Goal: Task Accomplishment & Management: Use online tool/utility

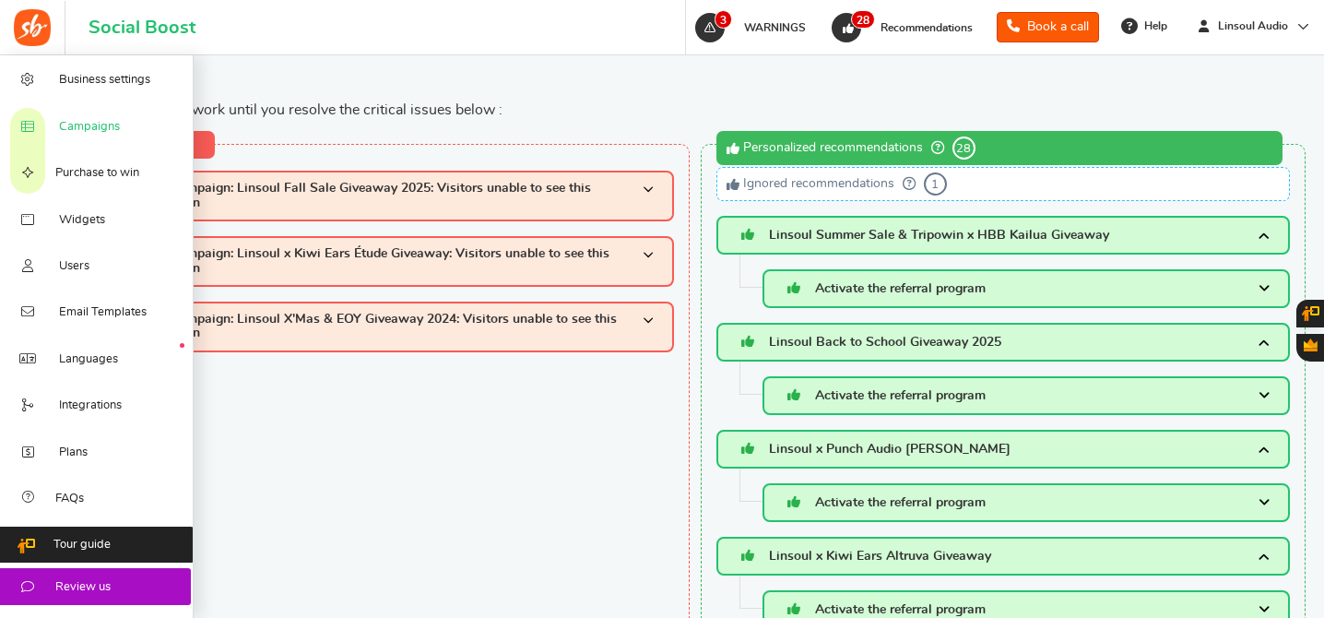
click at [100, 128] on span "Campaigns" at bounding box center [89, 127] width 61 height 17
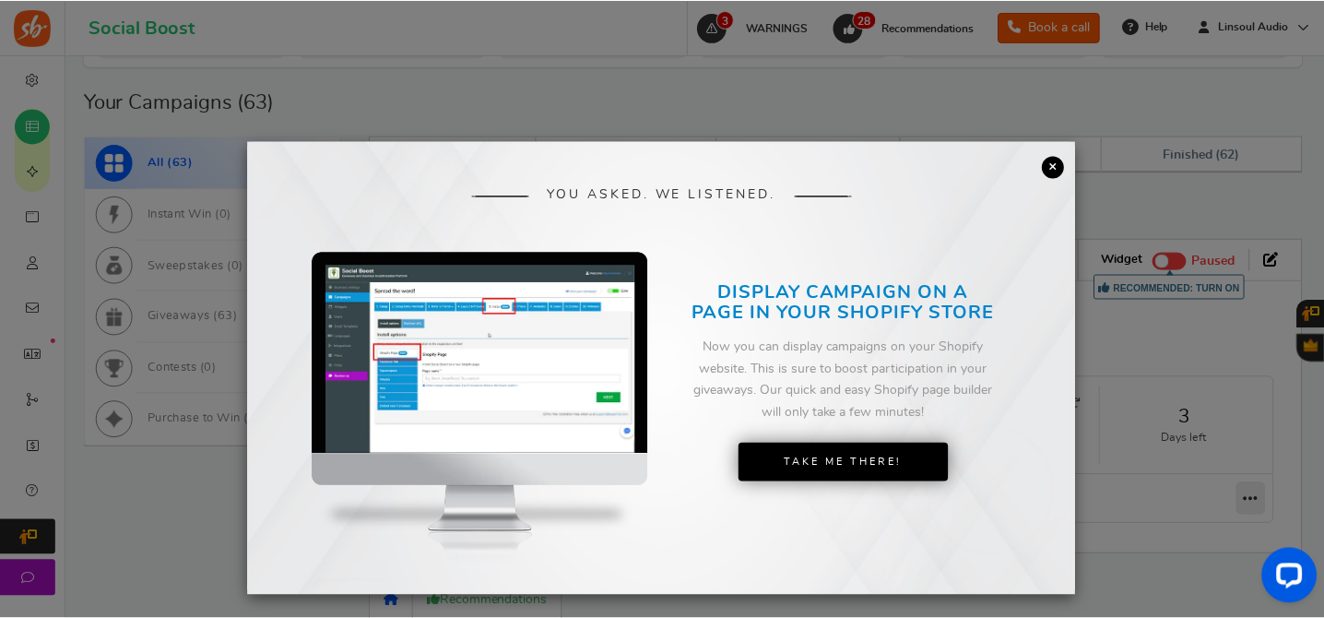
scroll to position [59, 0]
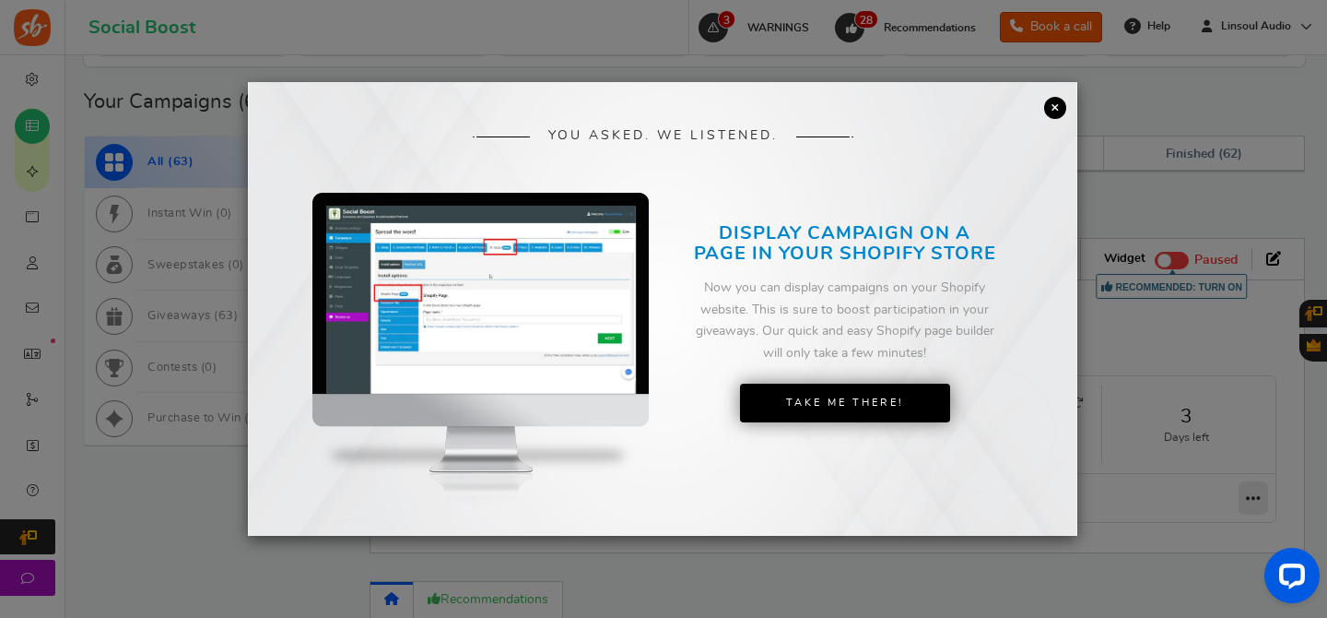
click at [1050, 112] on link "×" at bounding box center [1055, 108] width 22 height 22
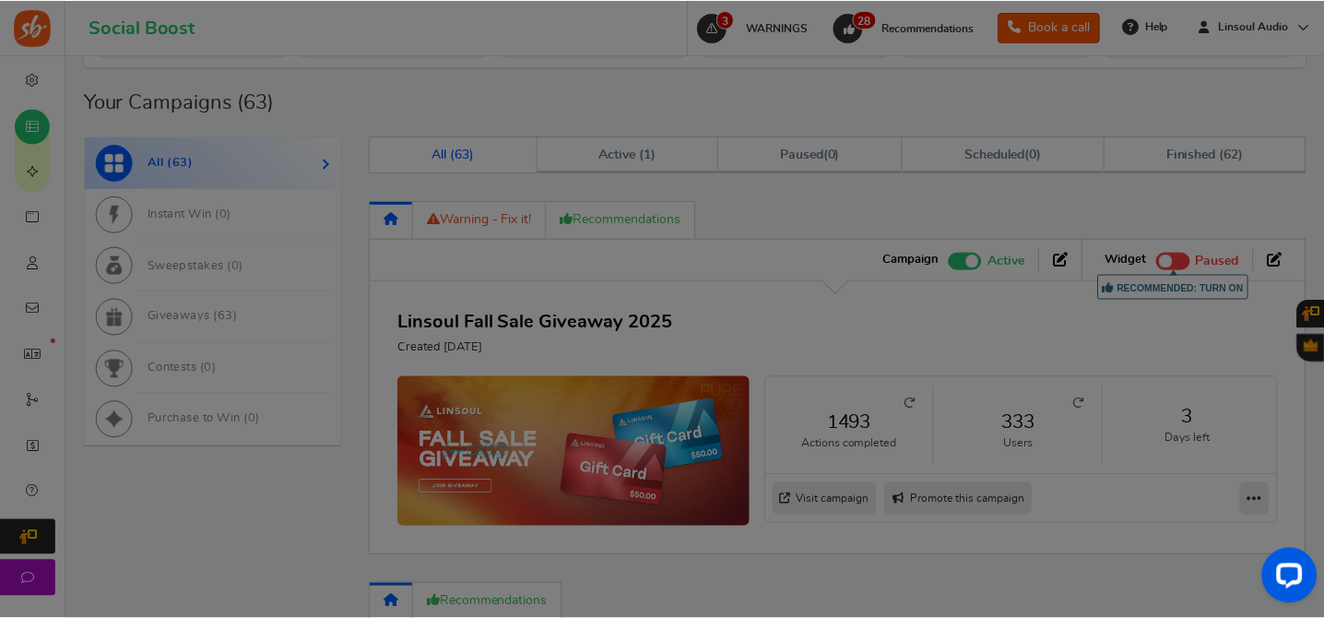
scroll to position [0, 0]
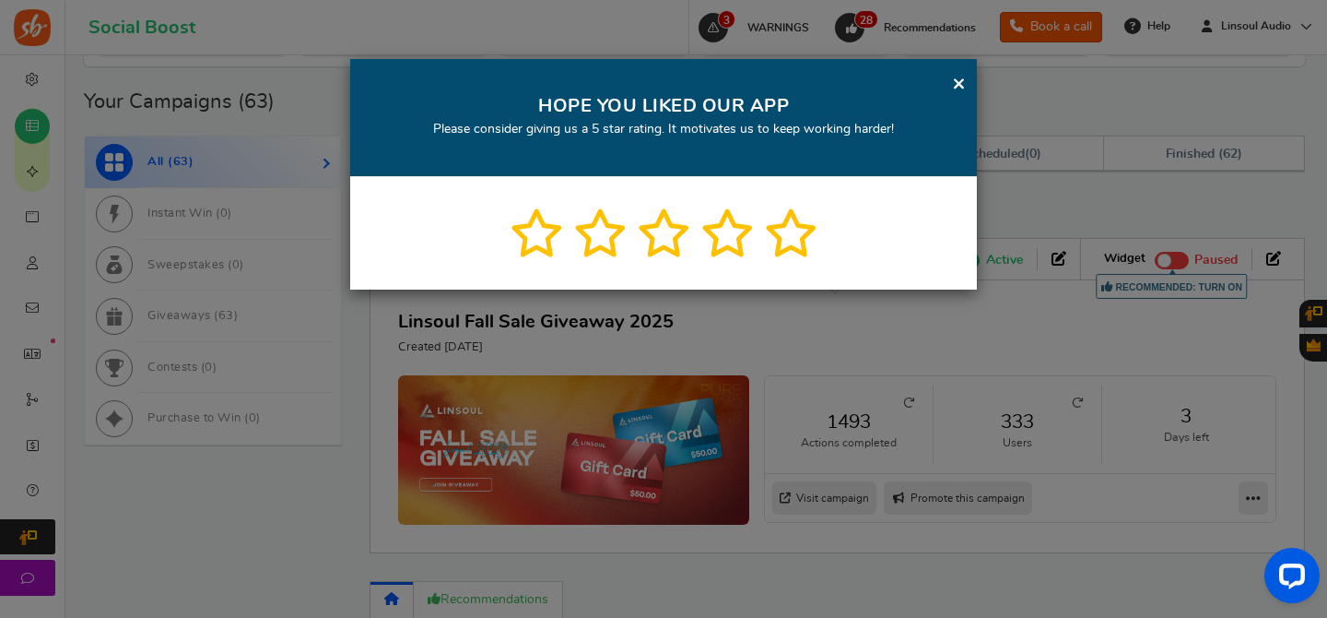
click at [960, 85] on link "×" at bounding box center [959, 83] width 14 height 23
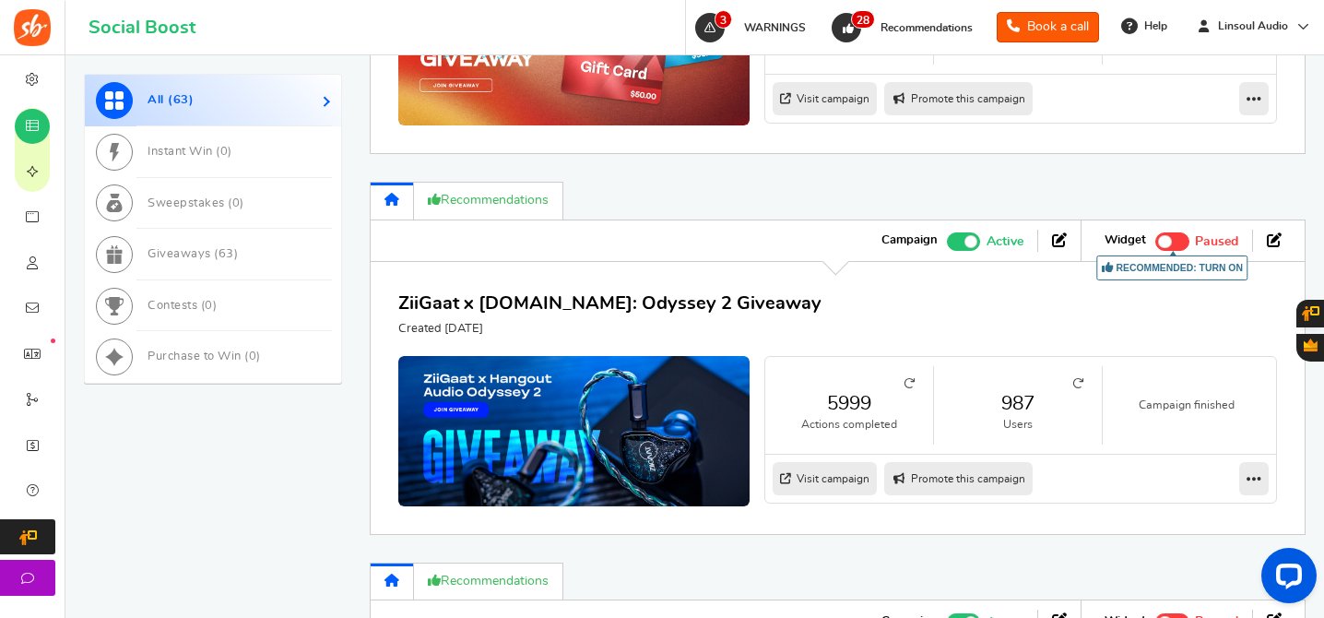
scroll to position [1345, 0]
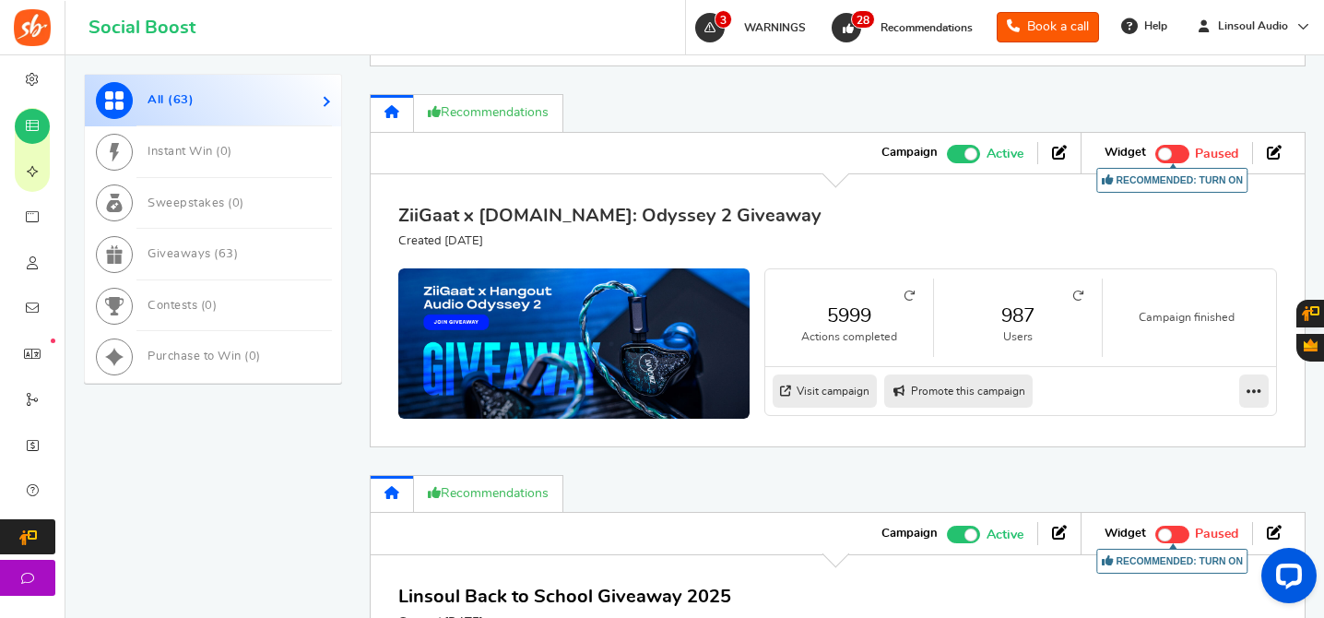
click at [742, 217] on link "ZiiGaat x [DOMAIN_NAME]: Odyssey 2 Giveaway" at bounding box center [609, 215] width 423 height 18
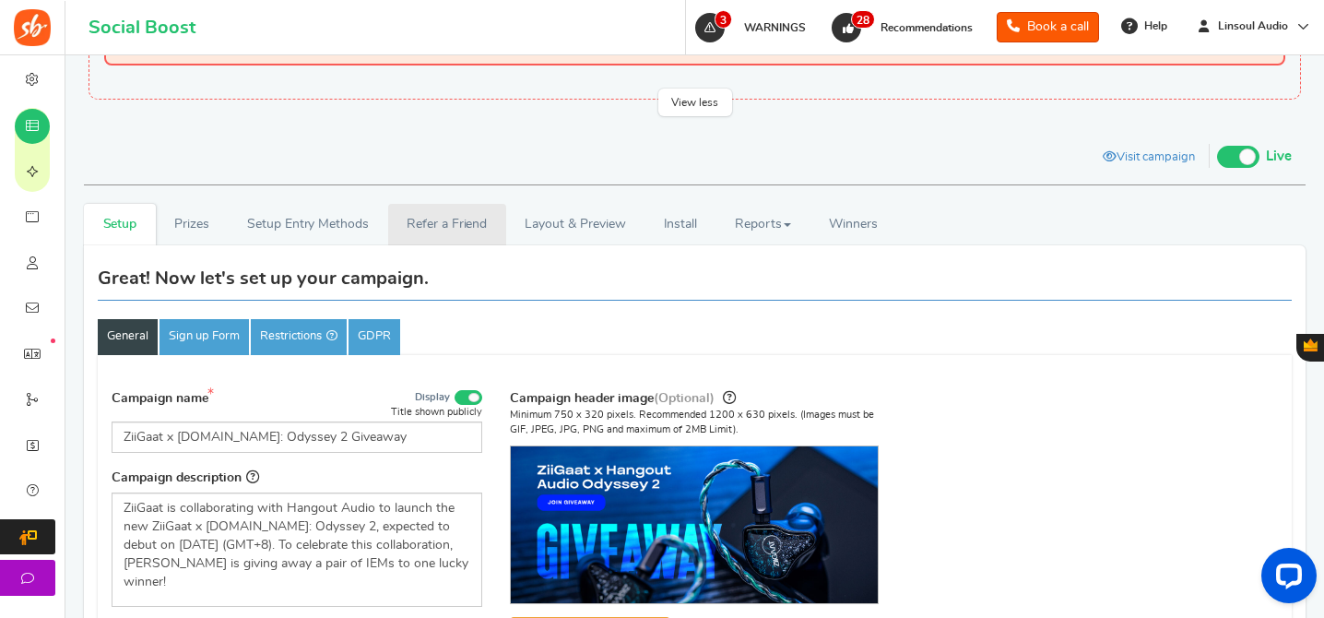
scroll to position [253, 0]
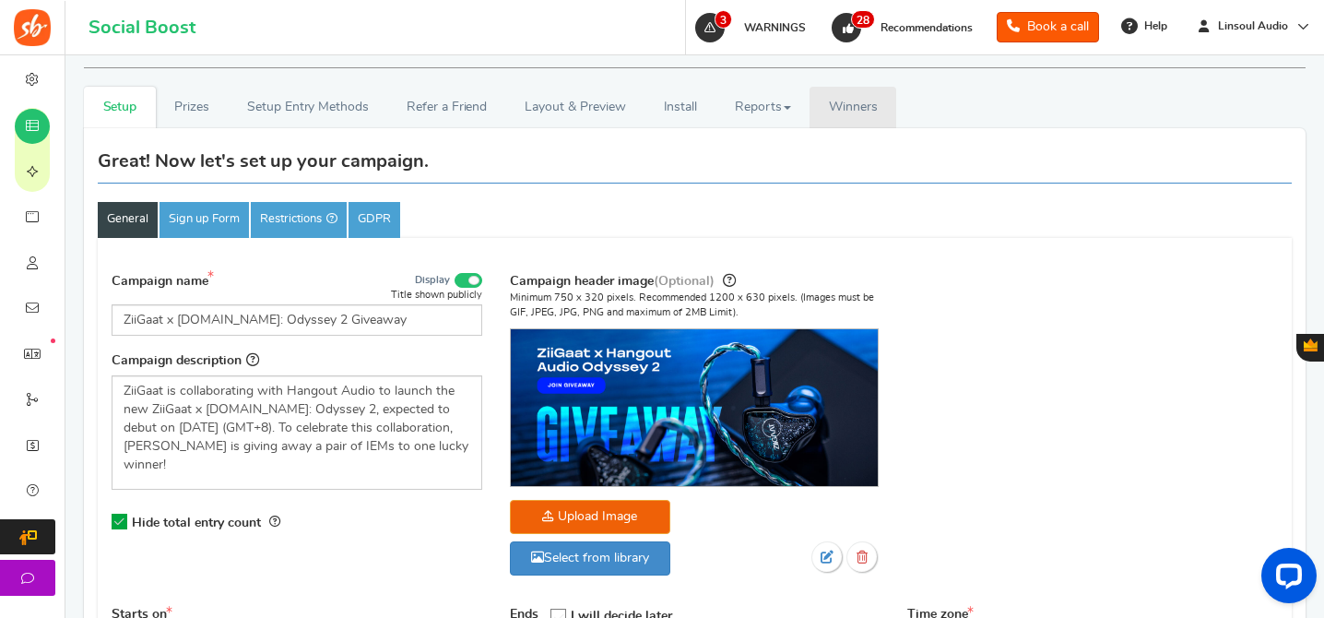
click at [843, 100] on span "Winners" at bounding box center [853, 106] width 49 height 13
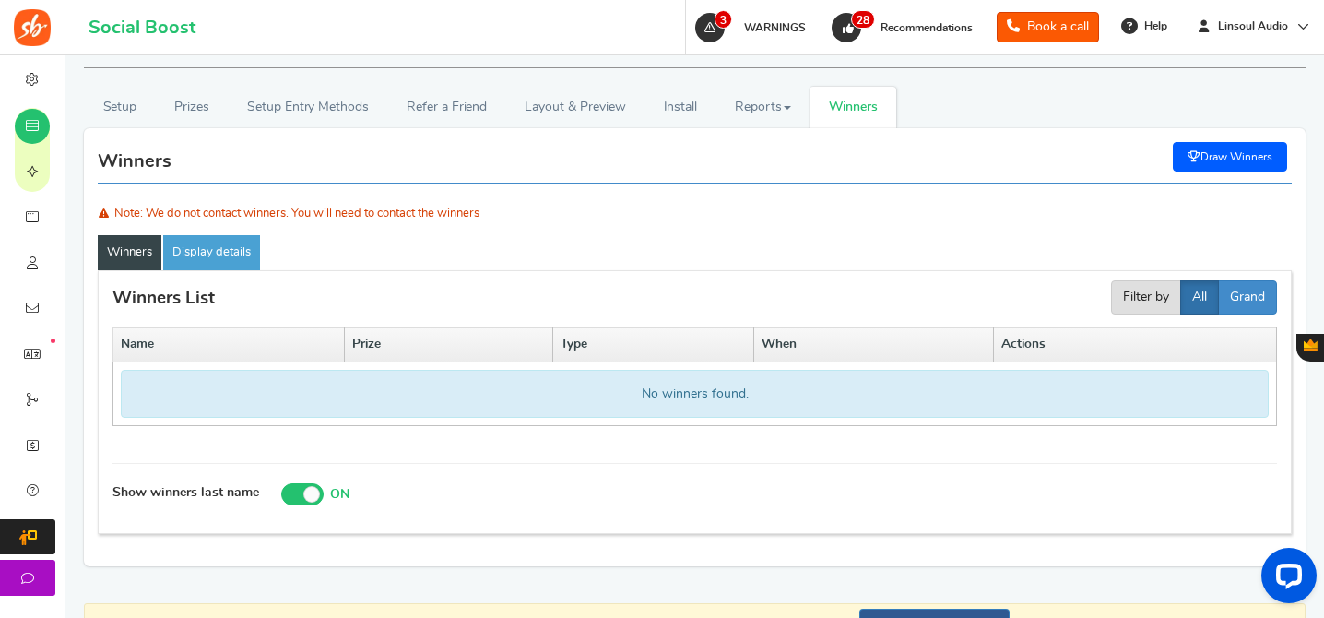
click at [1208, 157] on link "Draw Winners" at bounding box center [1230, 156] width 114 height 29
select select "random"
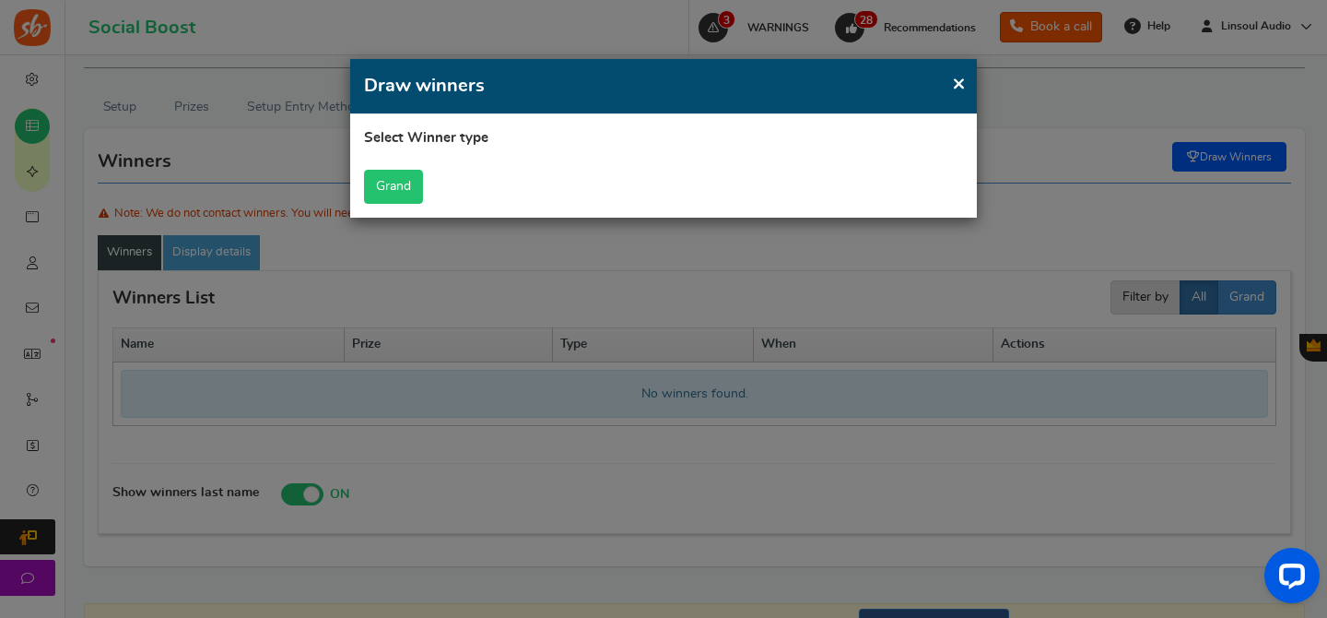
click at [386, 187] on button "Grand" at bounding box center [393, 187] width 59 height 34
select select "all"
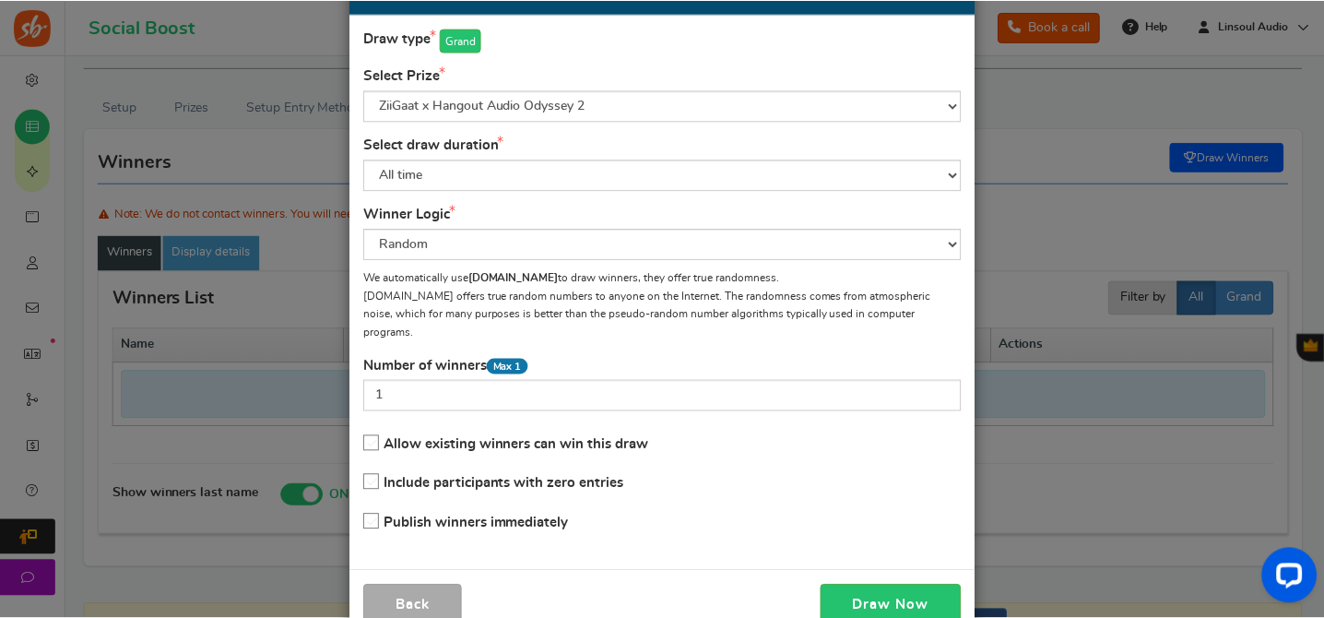
scroll to position [130, 0]
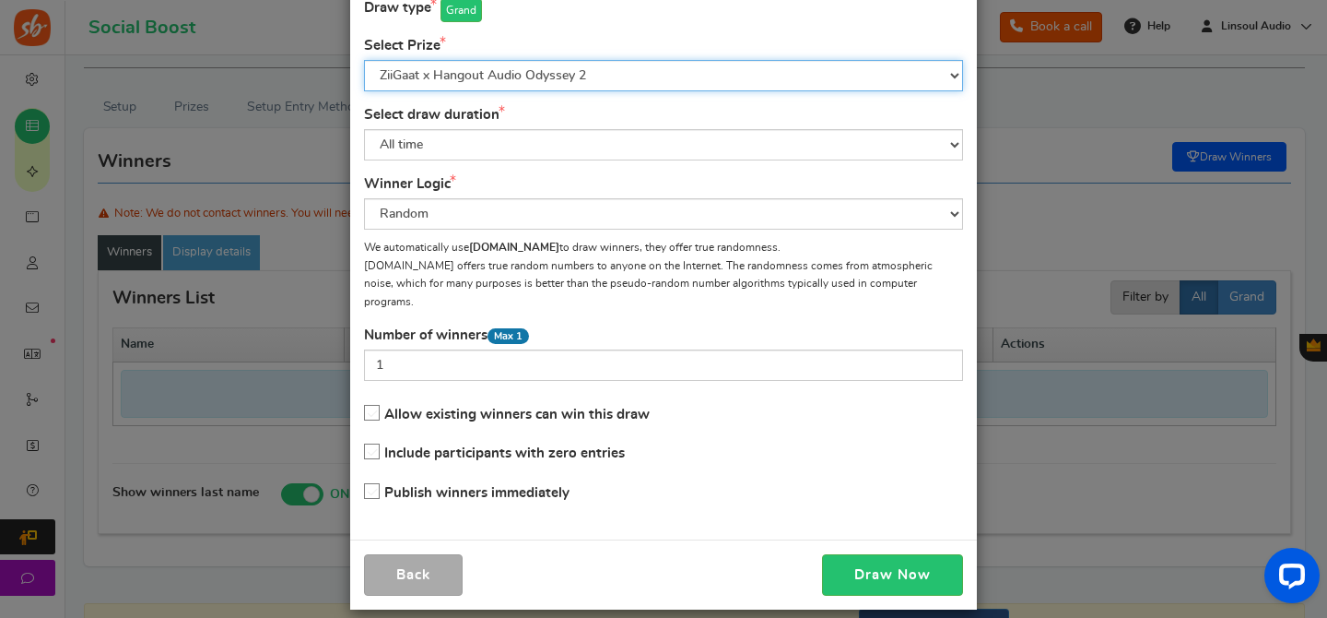
click at [754, 78] on select "ZiiGaat x Hangout Audio Odyssey 2" at bounding box center [663, 75] width 599 height 31
click at [364, 60] on select "ZiiGaat x Hangout Audio Odyssey 2" at bounding box center [663, 75] width 599 height 31
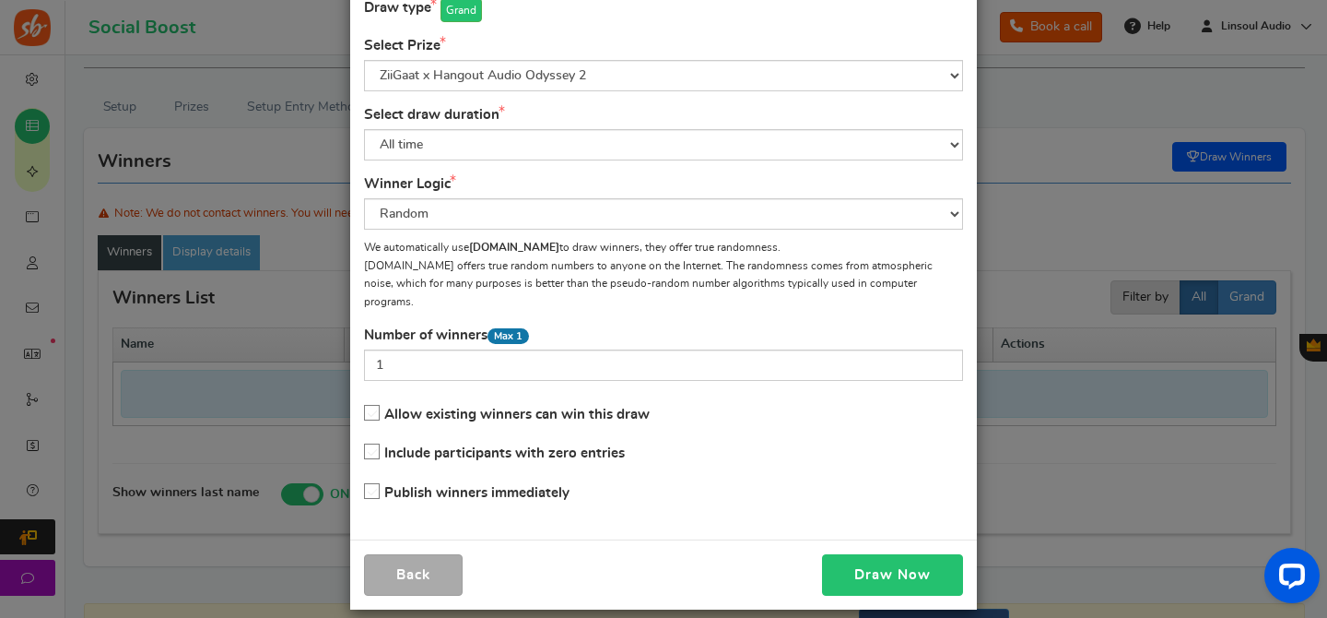
click at [872, 554] on button "Draw Now" at bounding box center [892, 574] width 141 height 41
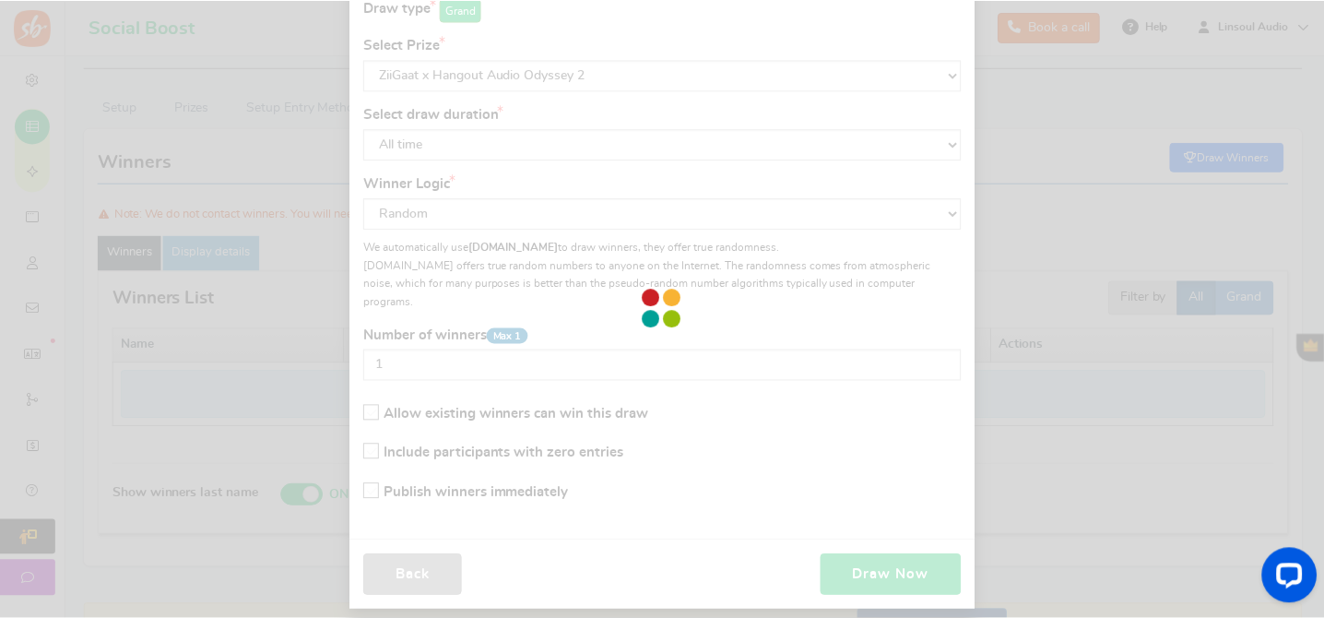
scroll to position [99, 0]
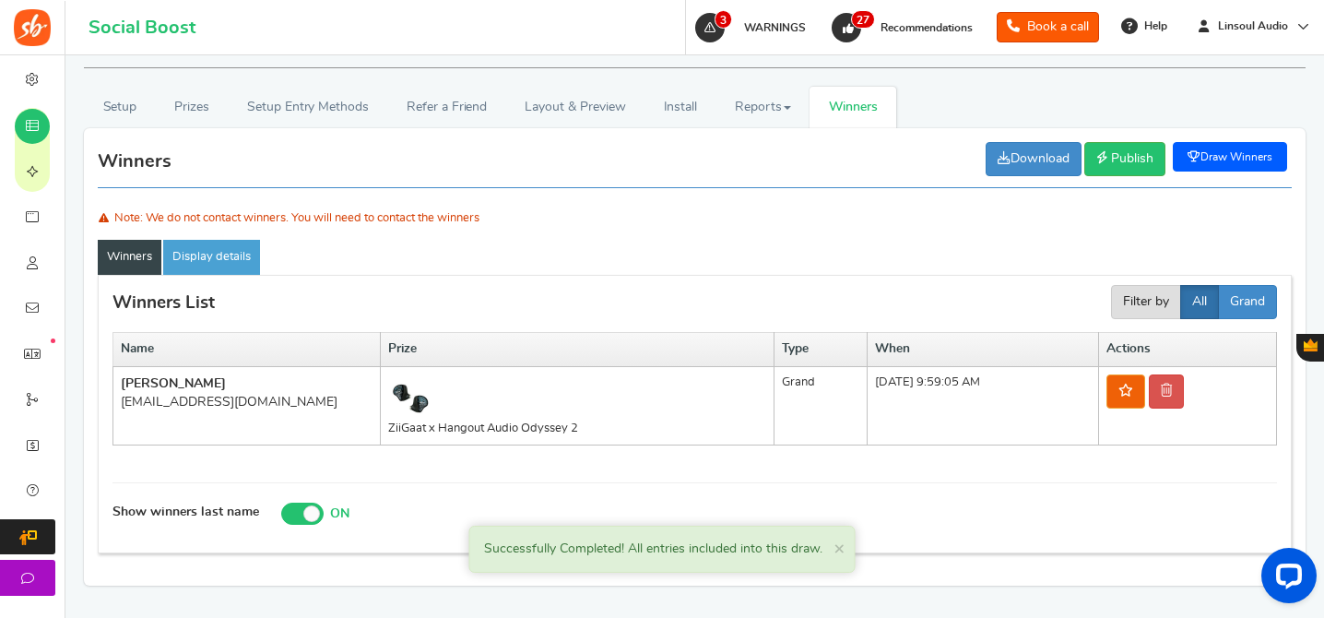
click at [210, 399] on div "[EMAIL_ADDRESS][DOMAIN_NAME]" at bounding box center [247, 402] width 252 height 18
copy tr "[EMAIL_ADDRESS][DOMAIN_NAME]"
click at [709, 336] on th "Prize" at bounding box center [578, 350] width 394 height 34
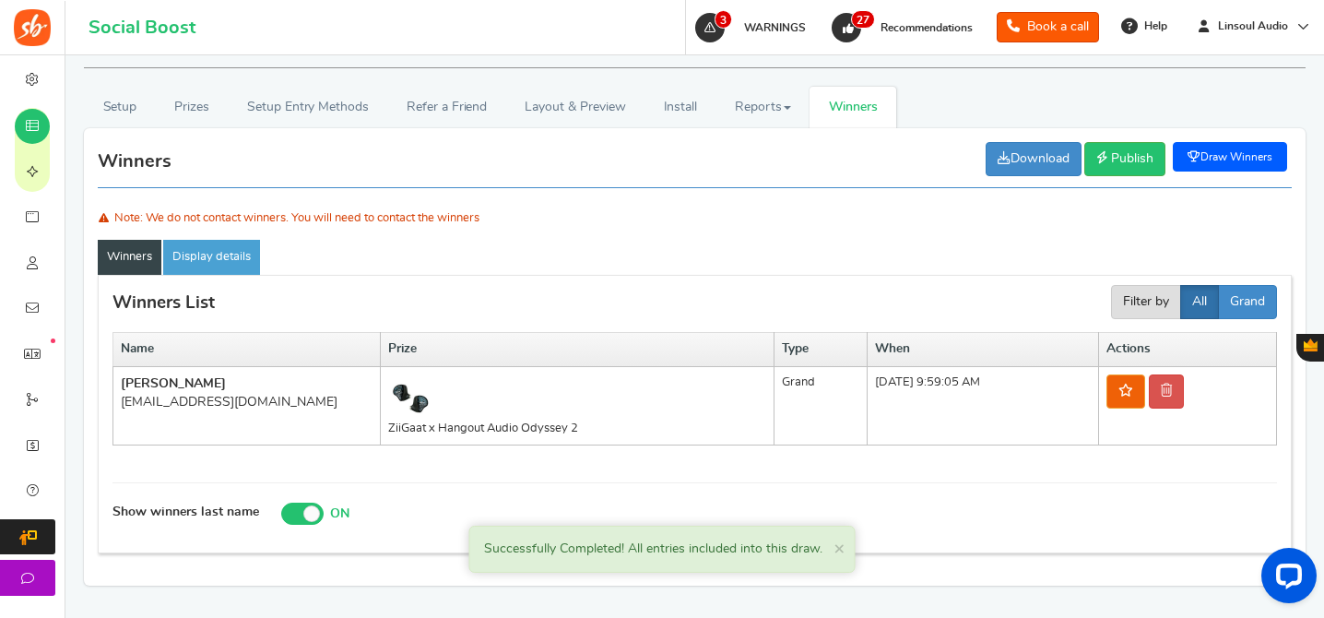
scroll to position [195, 0]
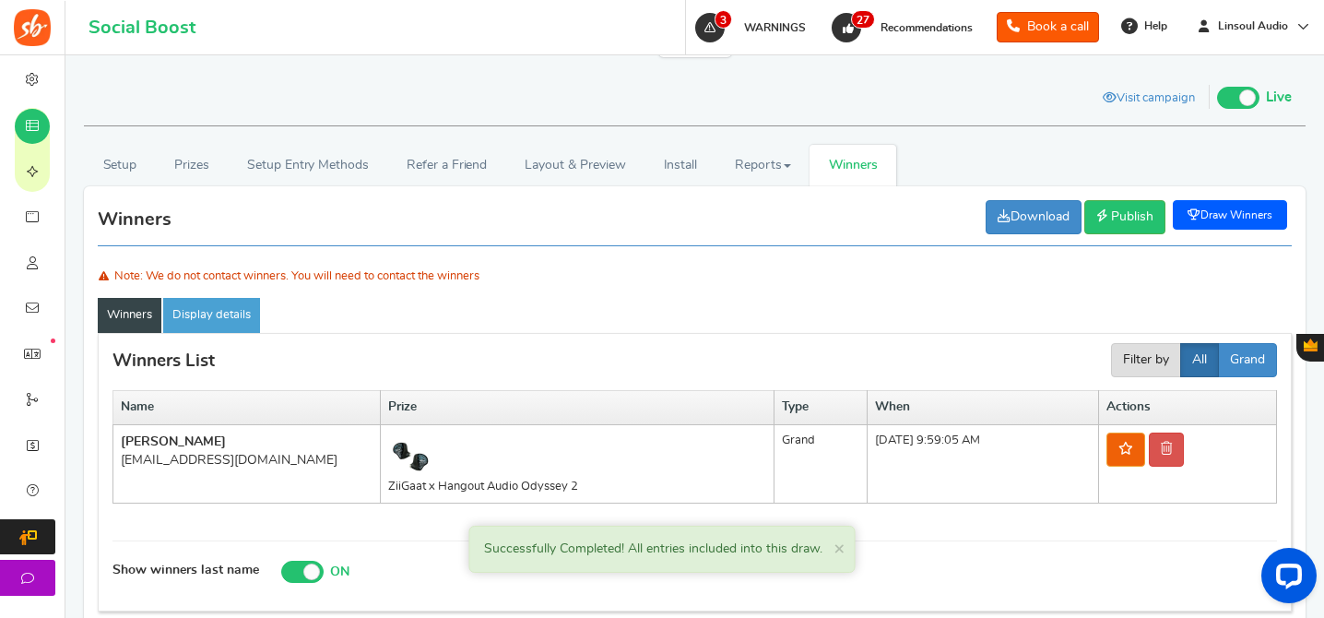
click at [173, 437] on b "[PERSON_NAME]" at bounding box center [173, 441] width 105 height 13
click at [164, 438] on b "[PERSON_NAME]" at bounding box center [173, 441] width 105 height 13
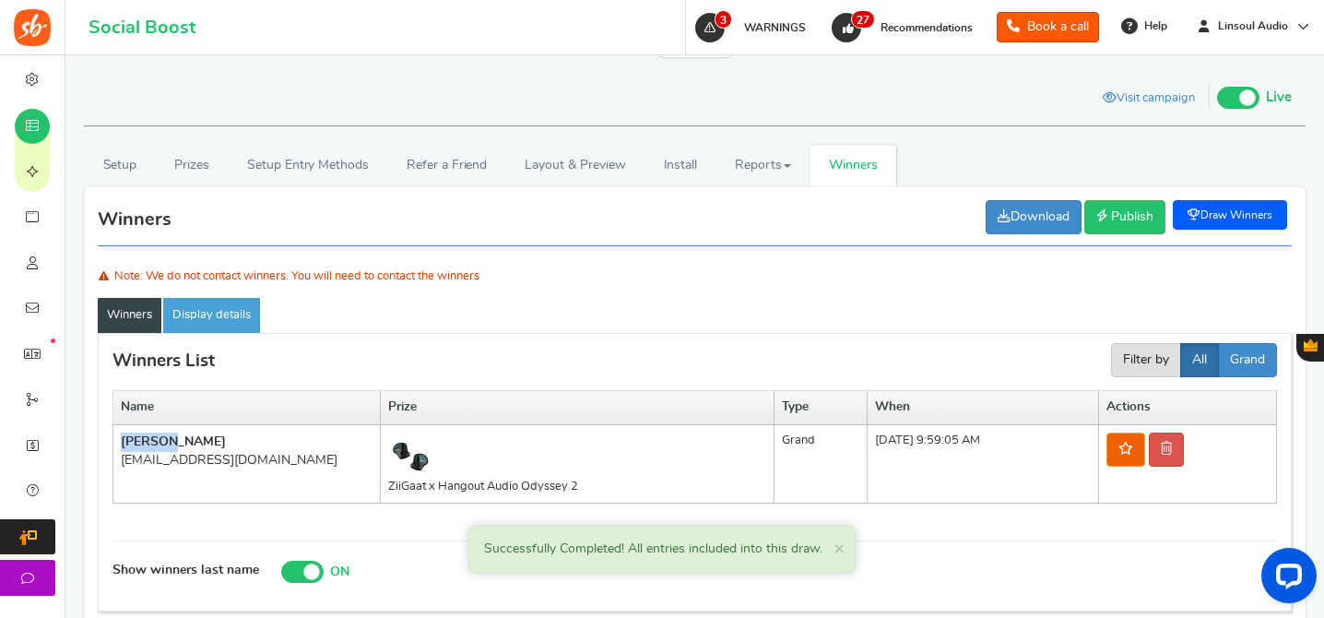
click at [164, 438] on b "[PERSON_NAME]" at bounding box center [173, 441] width 105 height 13
copy td "[PERSON_NAME]"
click at [202, 463] on div "[EMAIL_ADDRESS][DOMAIN_NAME]" at bounding box center [247, 460] width 252 height 18
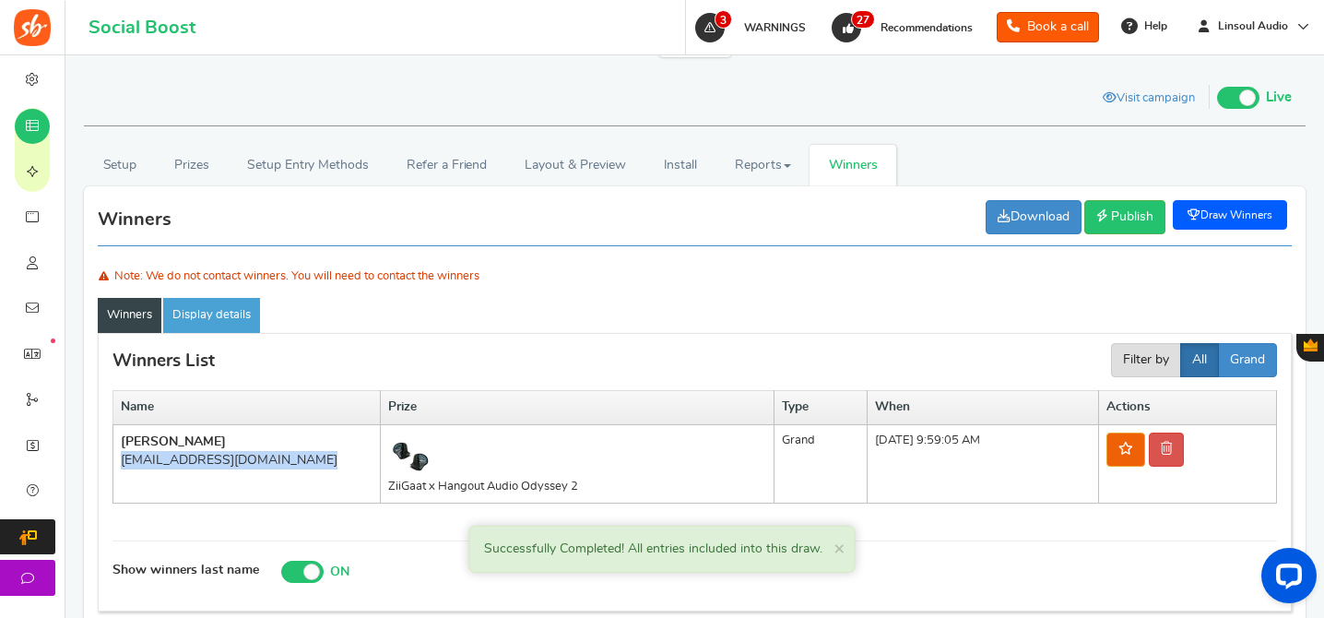
copy tr "[EMAIL_ADDRESS][DOMAIN_NAME]"
click at [473, 486] on td "ZiiGaat x Hangout Audio Odyssey 2" at bounding box center [578, 463] width 394 height 79
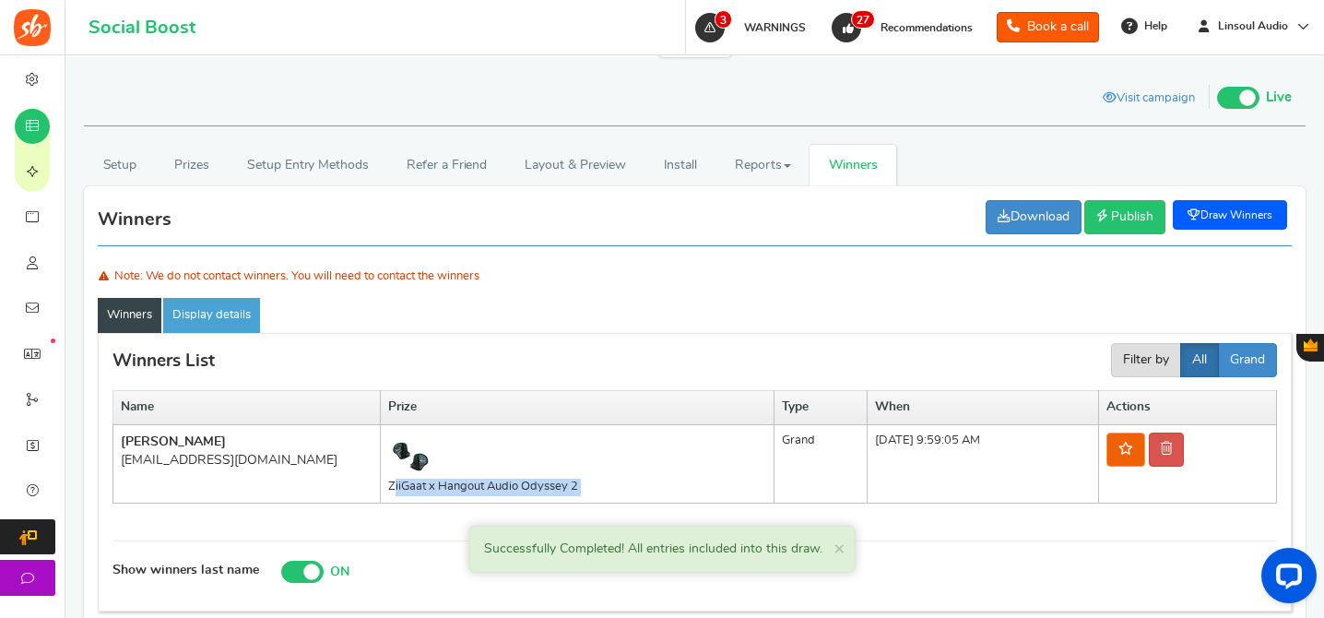
copy tr "ZiiGaat x Hangout Audio Odyssey 2"
click at [1121, 215] on span "Publish" at bounding box center [1132, 216] width 42 height 13
